Goal: Check status: Check status

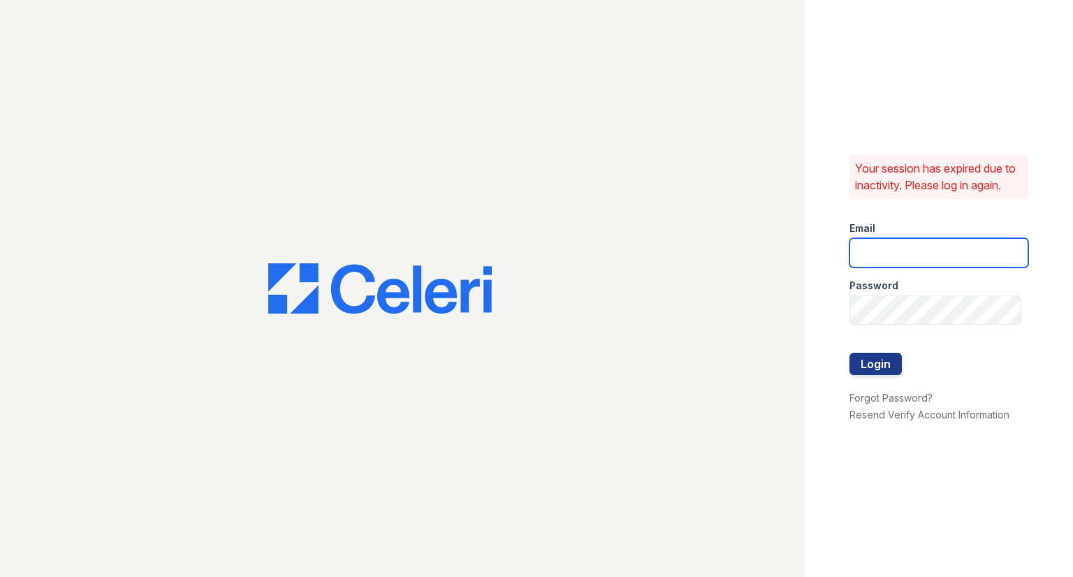
click at [898, 245] on input "email" at bounding box center [939, 252] width 179 height 29
type input "RAINDANCE3@CAFMANAGEMENT.COM"
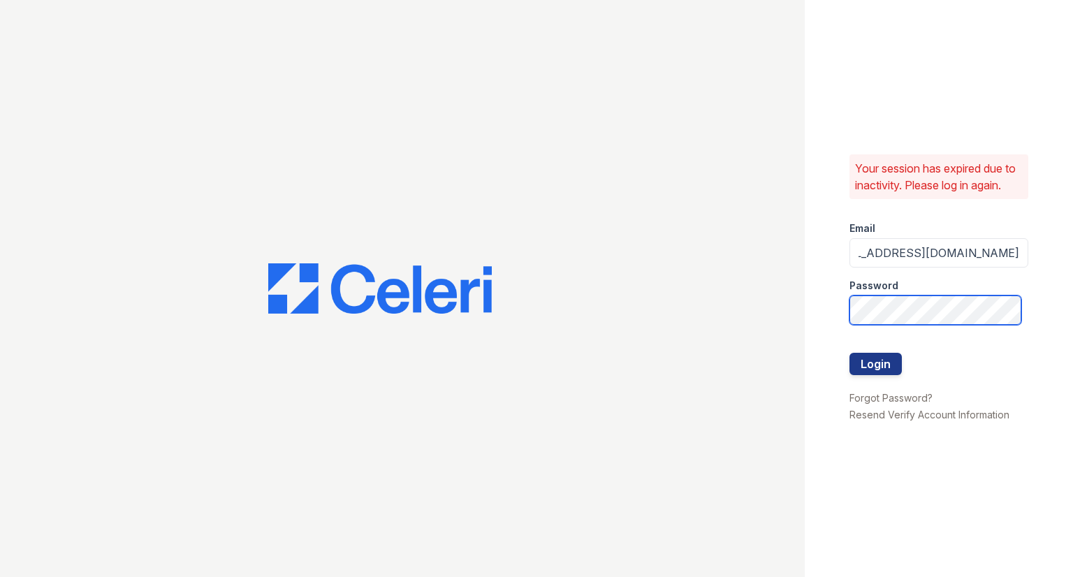
scroll to position [0, 0]
click at [850, 353] on button "Login" at bounding box center [876, 364] width 52 height 22
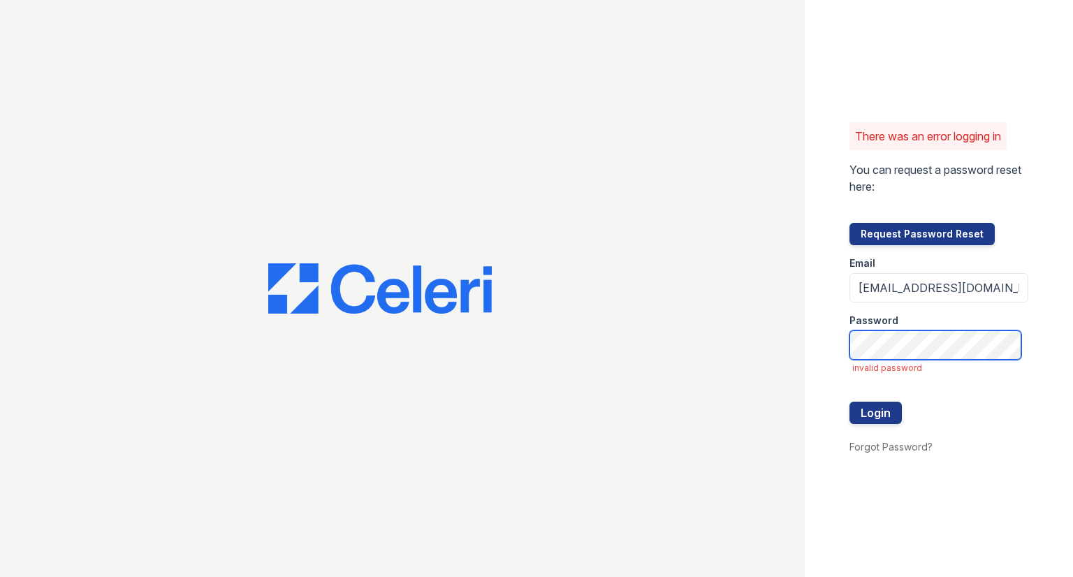
click at [850, 402] on button "Login" at bounding box center [876, 413] width 52 height 22
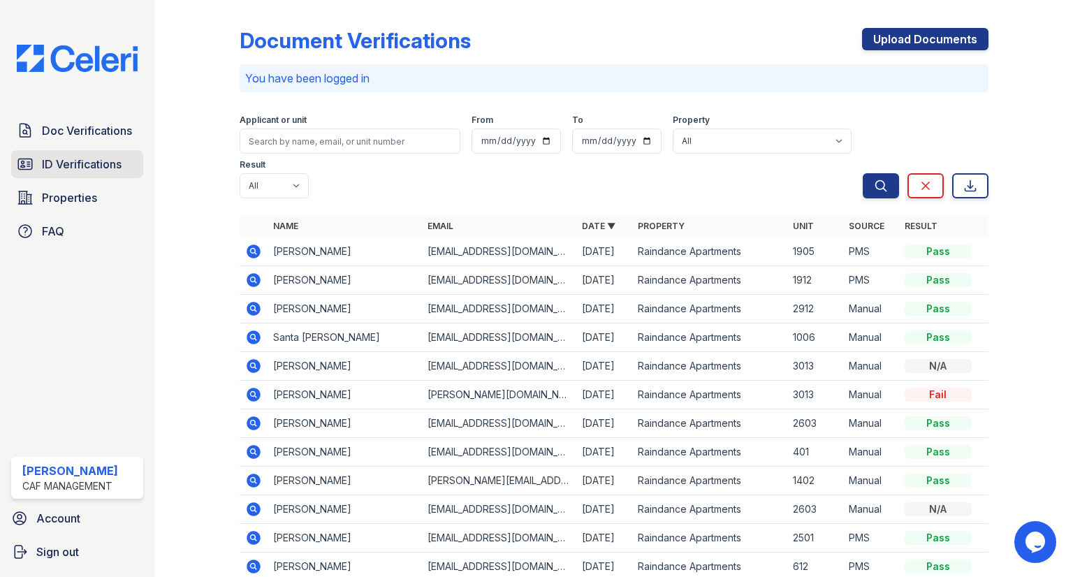
click at [22, 170] on icon at bounding box center [25, 164] width 17 height 17
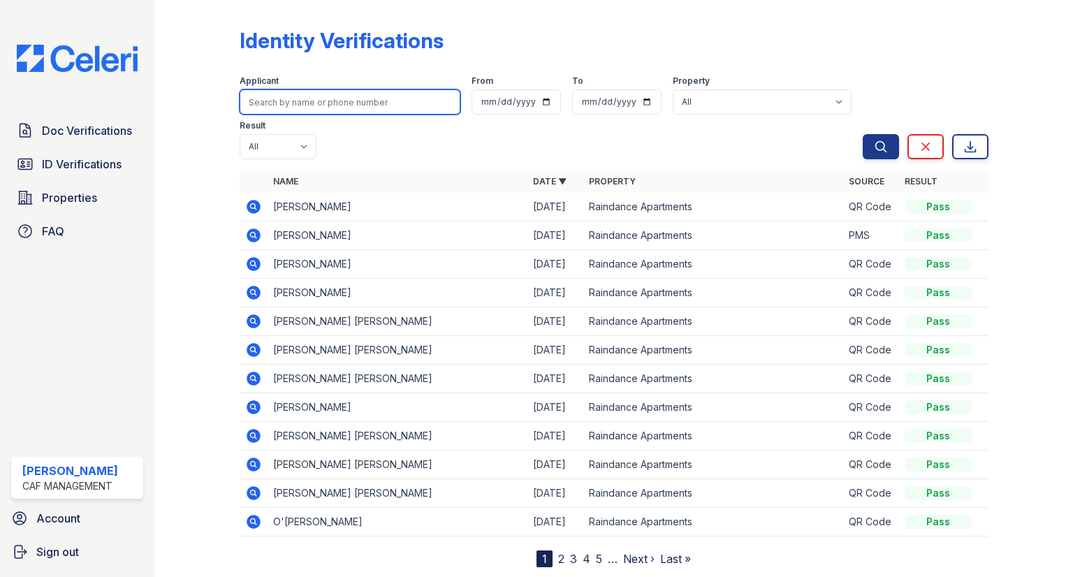
click at [332, 113] on input "search" at bounding box center [350, 101] width 221 height 25
click at [270, 109] on input "search" at bounding box center [350, 101] width 221 height 25
type input "[PERSON_NAME]"
click at [863, 134] on button "Search" at bounding box center [881, 146] width 36 height 25
